Goal: Task Accomplishment & Management: Manage account settings

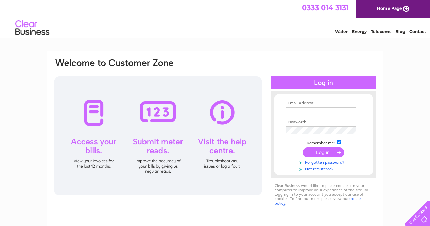
type input "[PERSON_NAME][EMAIL_ADDRESS][PERSON_NAME][DOMAIN_NAME]"
click at [96, 114] on div at bounding box center [158, 135] width 208 height 119
click at [324, 153] on input "submit" at bounding box center [323, 152] width 42 height 10
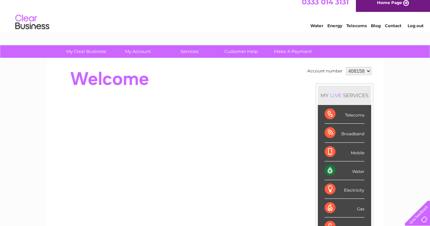
scroll to position [4, 0]
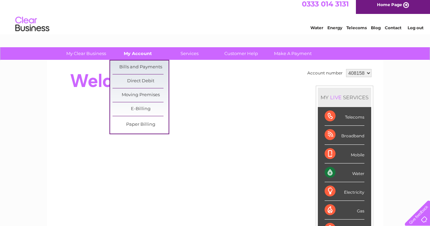
click at [136, 52] on link "My Account" at bounding box center [138, 53] width 56 height 13
click at [137, 64] on link "Bills and Payments" at bounding box center [140, 67] width 56 height 14
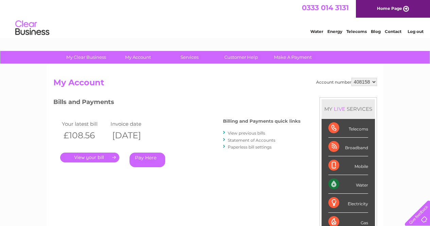
click at [96, 158] on link "." at bounding box center [89, 157] width 59 height 10
